Goal: Task Accomplishment & Management: Complete application form

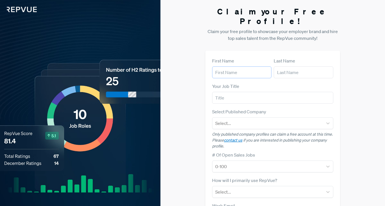
click at [240, 66] on input "text" at bounding box center [242, 72] width 60 height 12
type input "[PERSON_NAME]"
type input "Recruiter"
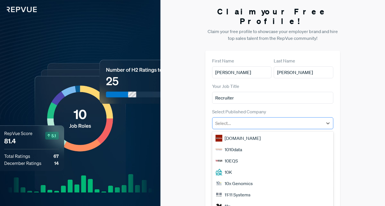
click at [241, 119] on div at bounding box center [267, 123] width 105 height 8
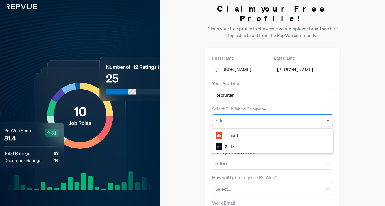
type input "zilliz"
click at [240, 130] on div "Zilliz" at bounding box center [272, 135] width 121 height 11
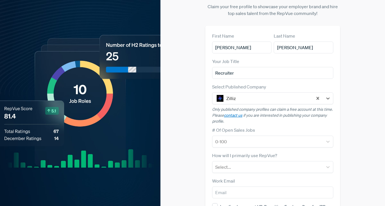
scroll to position [46, 0]
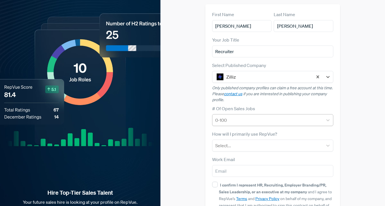
click at [245, 116] on div at bounding box center [267, 120] width 105 height 8
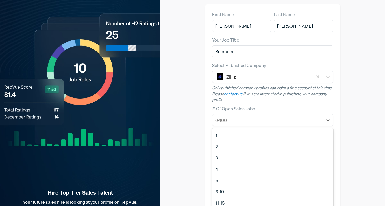
click at [226, 163] on div "4" at bounding box center [272, 168] width 121 height 11
click at [244, 116] on div at bounding box center [267, 120] width 105 height 8
click at [224, 175] on div "5" at bounding box center [272, 180] width 121 height 11
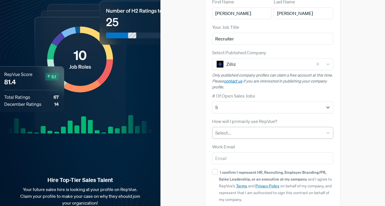
scroll to position [68, 0]
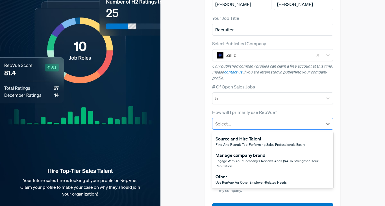
click at [259, 120] on div at bounding box center [267, 124] width 105 height 8
click at [231, 180] on span "Use RepVue for other employer-related needs" at bounding box center [251, 182] width 71 height 5
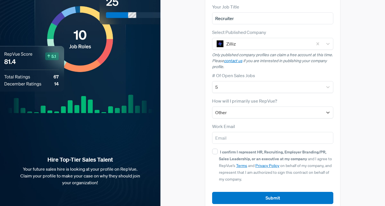
scroll to position [81, 0]
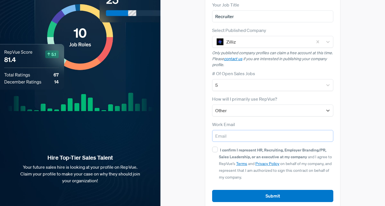
click at [257, 130] on input "email" at bounding box center [272, 136] width 121 height 12
type input "[PERSON_NAME][EMAIL_ADDRESS][PERSON_NAME][DOMAIN_NAME]"
click at [215, 147] on input "I confirm I represent HR, Recruiting, Employer Branding/PR, Sales Leadership, o…" at bounding box center [215, 150] width 6 height 6
checkbox input "true"
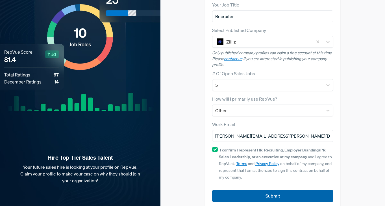
click at [241, 190] on button "Submit" at bounding box center [272, 196] width 121 height 12
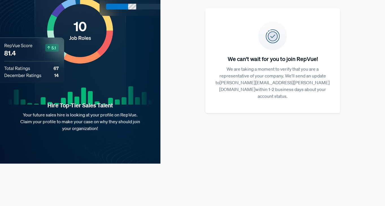
scroll to position [0, 0]
